Goal: Task Accomplishment & Management: Manage account settings

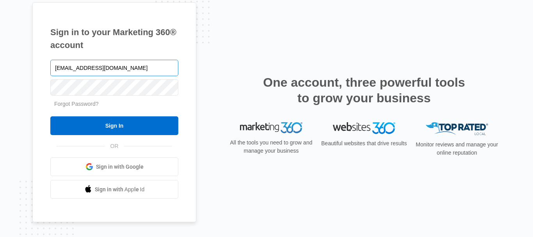
type input "[EMAIL_ADDRESS][DOMAIN_NAME]"
click at [50, 116] on input "Sign In" at bounding box center [114, 125] width 128 height 19
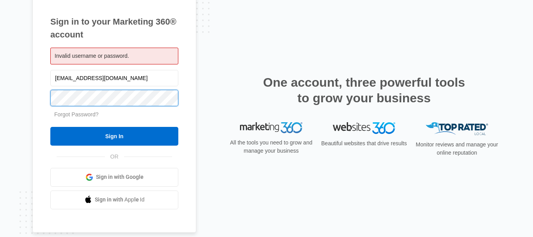
click at [50, 127] on input "Sign In" at bounding box center [114, 136] width 128 height 19
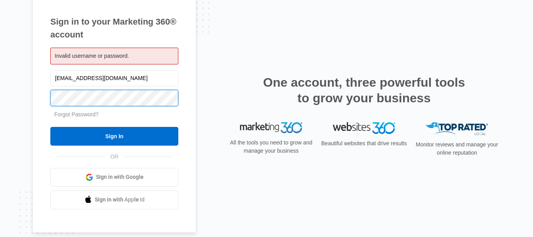
click at [50, 127] on input "Sign In" at bounding box center [114, 136] width 128 height 19
click at [134, 174] on span "Sign in with Google" at bounding box center [120, 177] width 48 height 8
